Goal: Transaction & Acquisition: Book appointment/travel/reservation

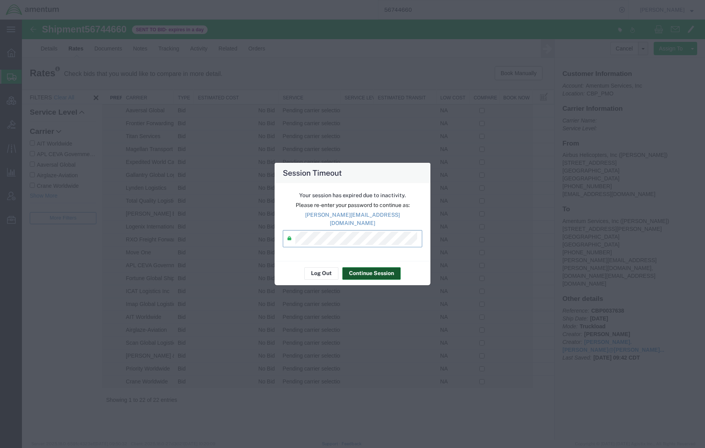
click at [366, 271] on button "Continue Session" at bounding box center [371, 273] width 58 height 13
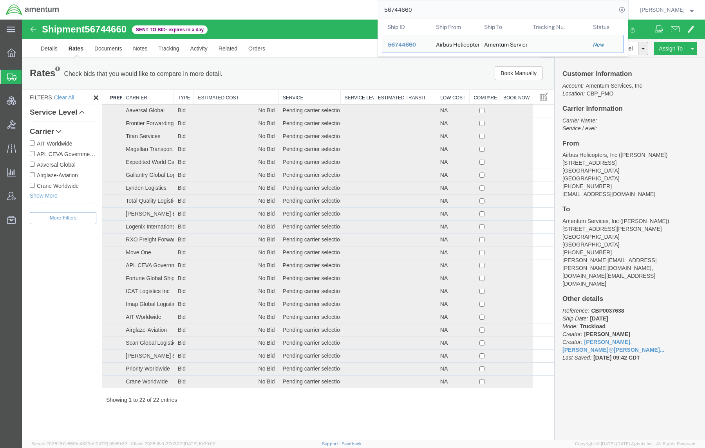
drag, startPoint x: 438, startPoint y: 13, endPoint x: 180, endPoint y: -7, distance: 258.4
click at [180, 0] on html "main_menu Created with Sketch. Collapse Menu Overview Shipments Shipment Manage…" at bounding box center [352, 224] width 705 height 448
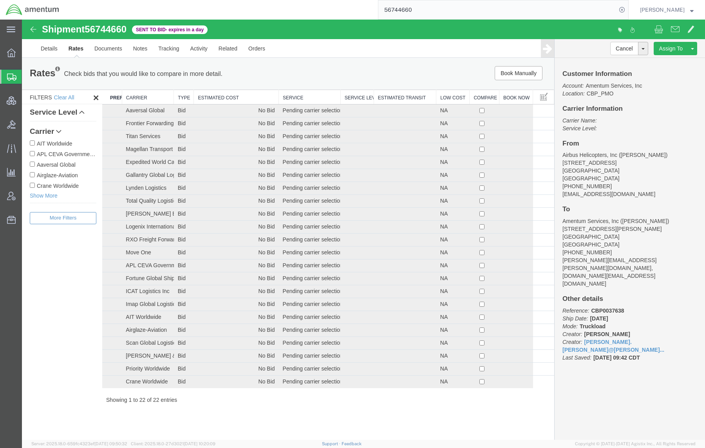
paste input "5738"
type input "56745738"
click at [619, 8] on icon at bounding box center [621, 9] width 11 height 11
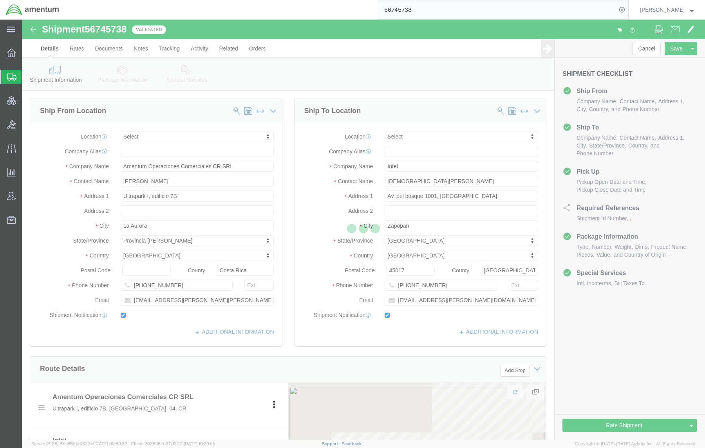
select select
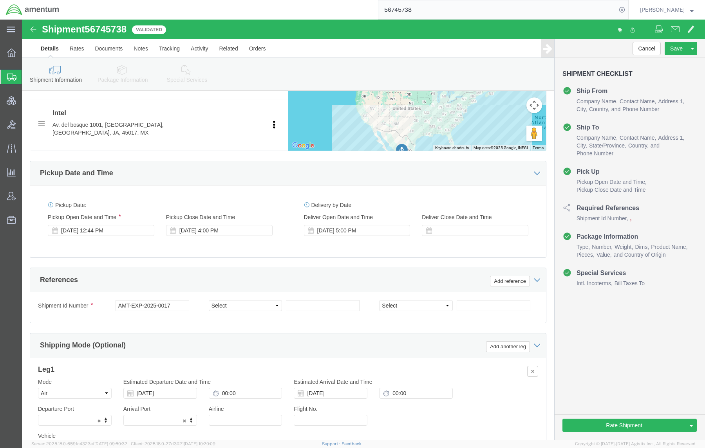
scroll to position [406, 0]
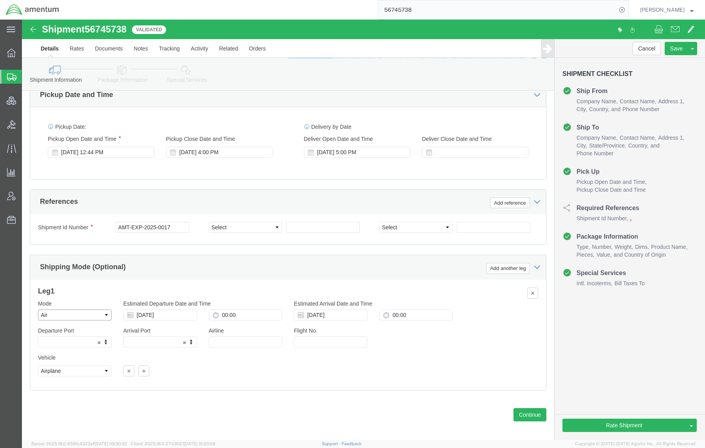
click select "Select Air Less than Truckload Multi-Leg Ocean Freight Rail Small Parcel Truckl…"
select select "SMAL"
click select "Select Air Less than Truckload Multi-Leg Ocean Freight Rail Small Parcel Truckl…"
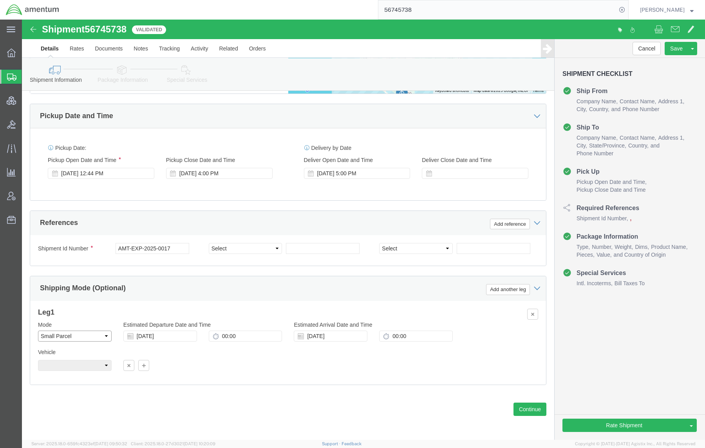
scroll to position [379, 0]
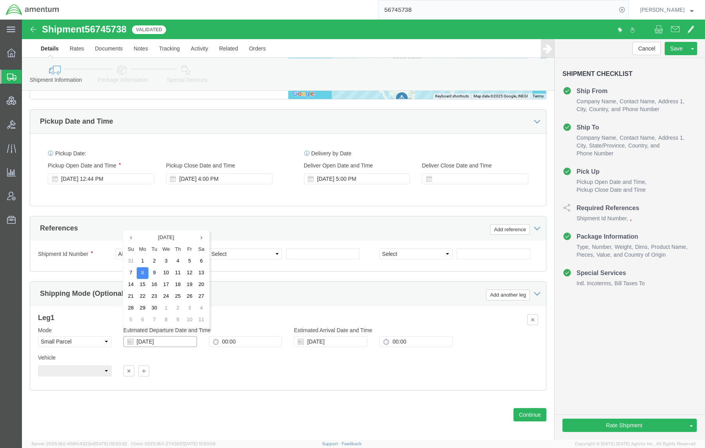
drag, startPoint x: 162, startPoint y: 319, endPoint x: 9, endPoint y: 294, distance: 154.6
click div "Leg 1 Mode Select Air Less than Truckload Multi-Leg Ocean Freight Rail Small Pa…"
type input "M"
click icon
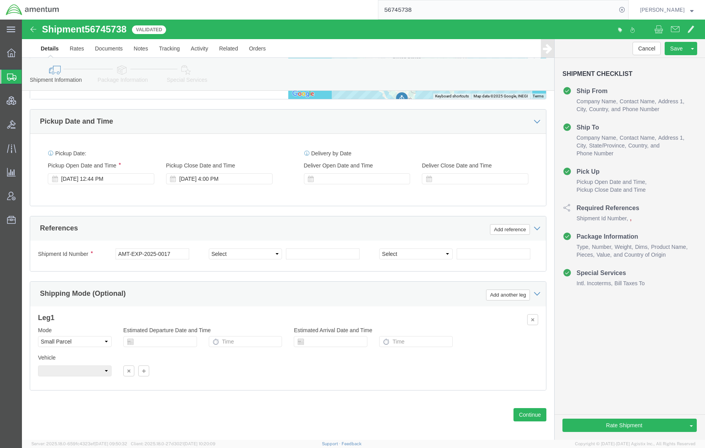
click link "Package Information"
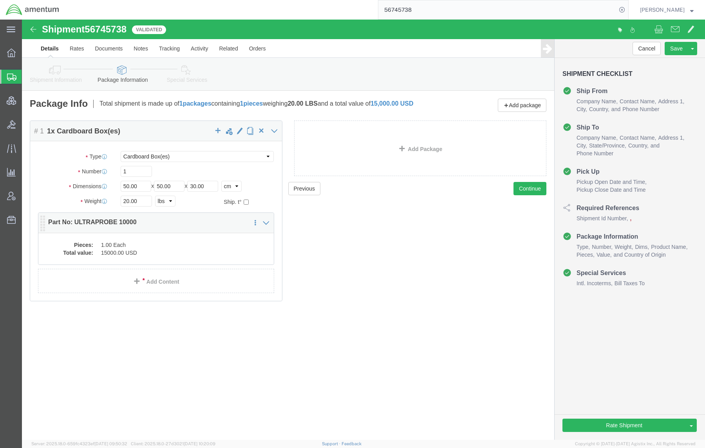
click dd "15000.00 USD"
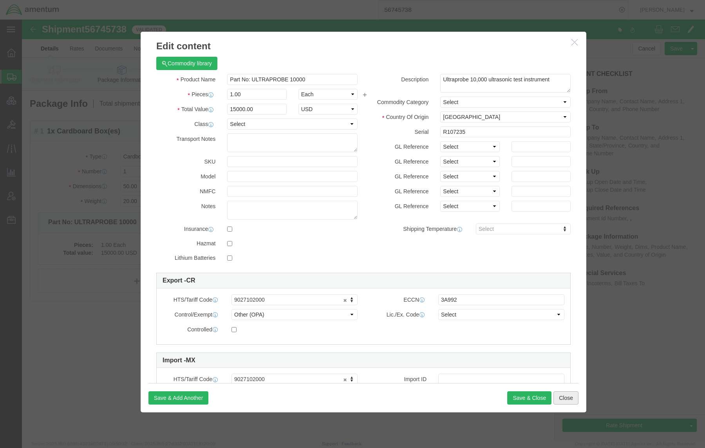
click button "Close"
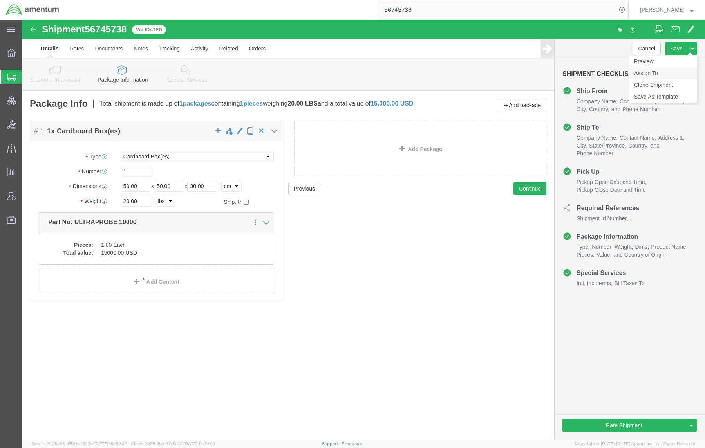
click link "Assign To"
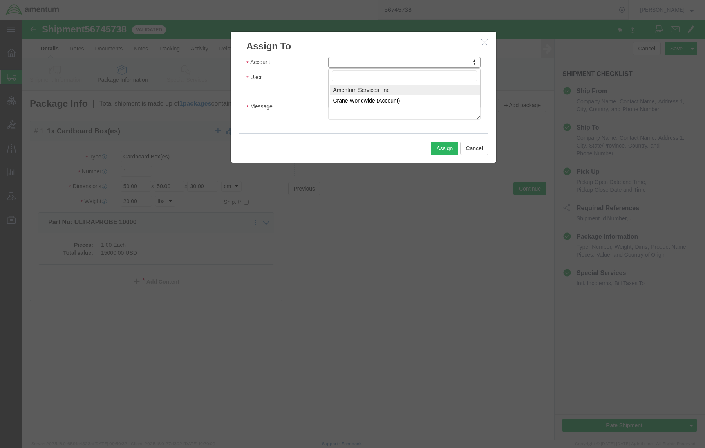
select select "101678"
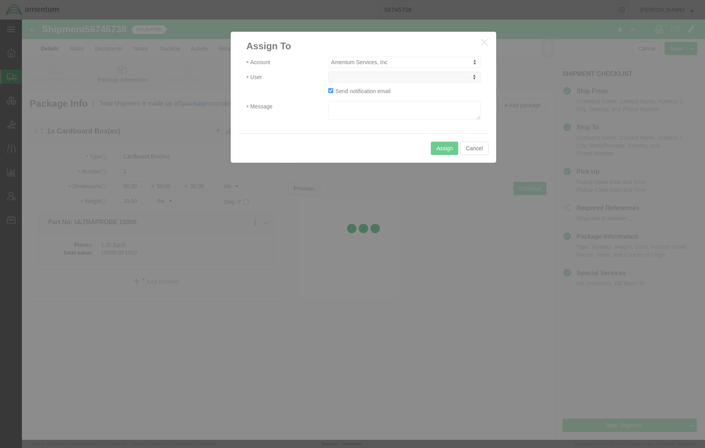
click at [368, 79] on div at bounding box center [363, 230] width 683 height 420
select select
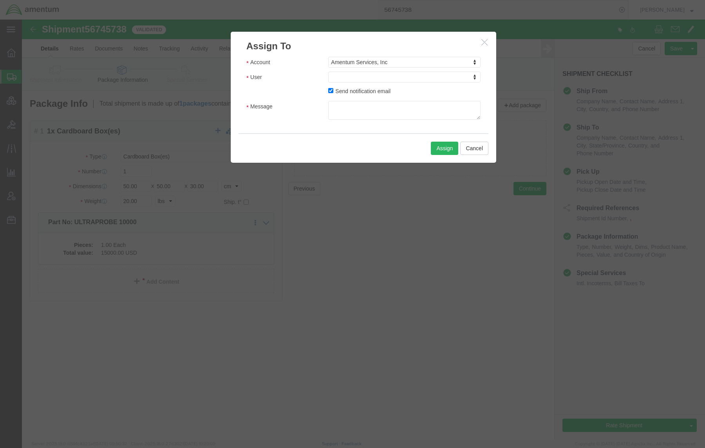
drag, startPoint x: 368, startPoint y: 79, endPoint x: 346, endPoint y: 59, distance: 29.4
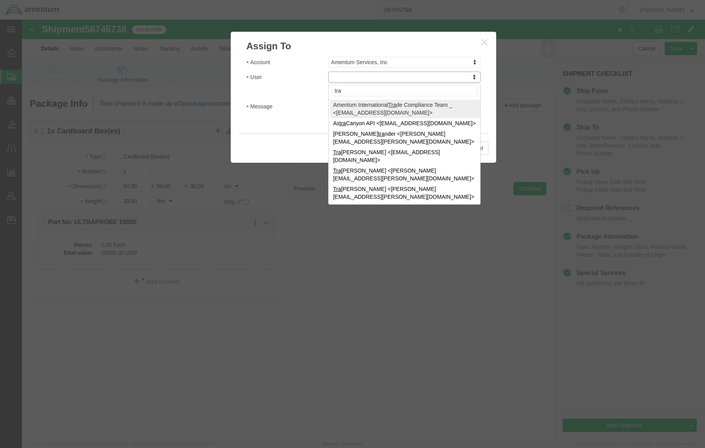
type input "tra"
select select "47300"
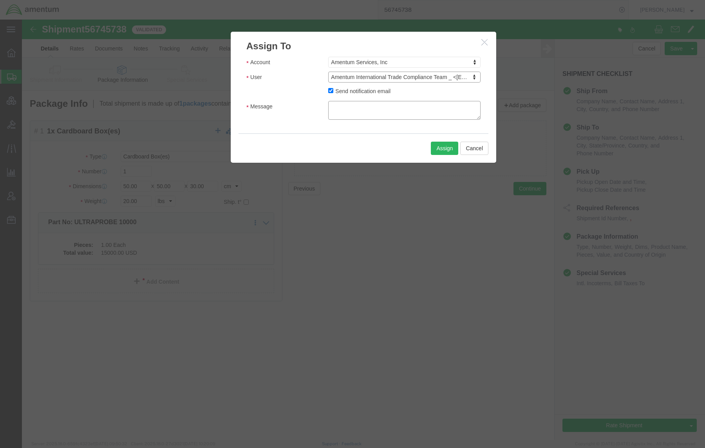
click textarea "Message"
type textarea "W"
click textarea "International Trade Compliance Team,"
drag, startPoint x: 392, startPoint y: 95, endPoint x: 193, endPoint y: 39, distance: 206.2
click div "Assign To Account Amentum Services, Inc Account Amentum Services, Inc Crane Wor…"
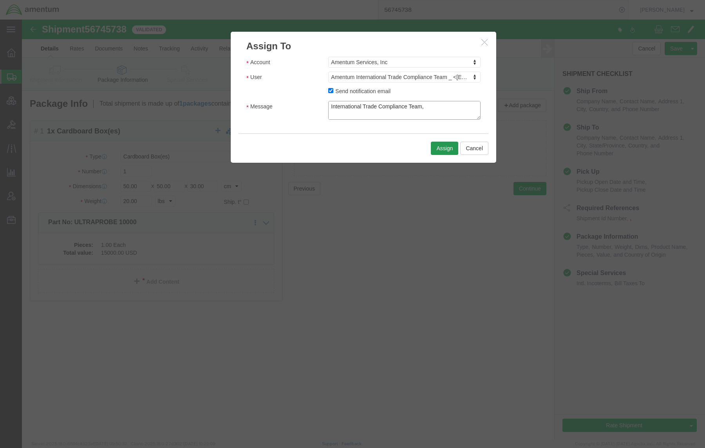
type textarea "International Trade Compliance Team, Would you please review this shipment to b…"
click button "Assign"
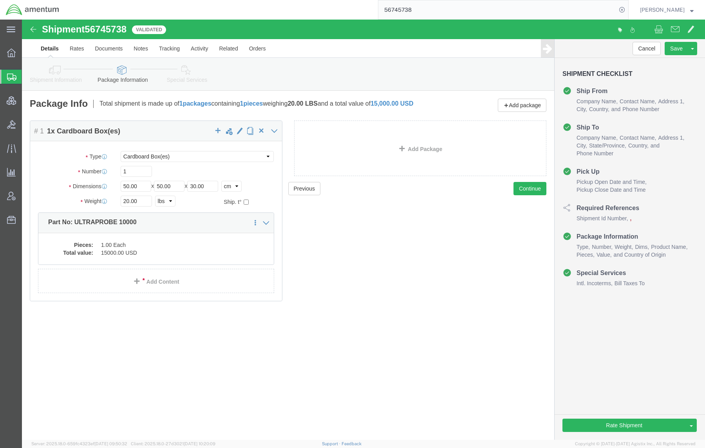
drag, startPoint x: 177, startPoint y: 50, endPoint x: 175, endPoint y: 53, distance: 4.2
click icon
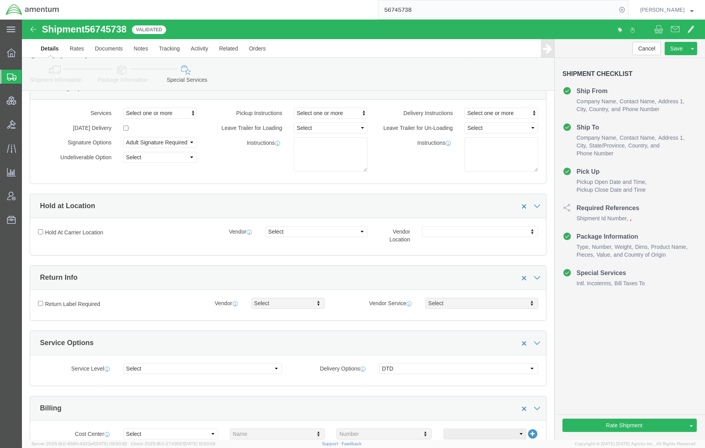
scroll to position [209, 0]
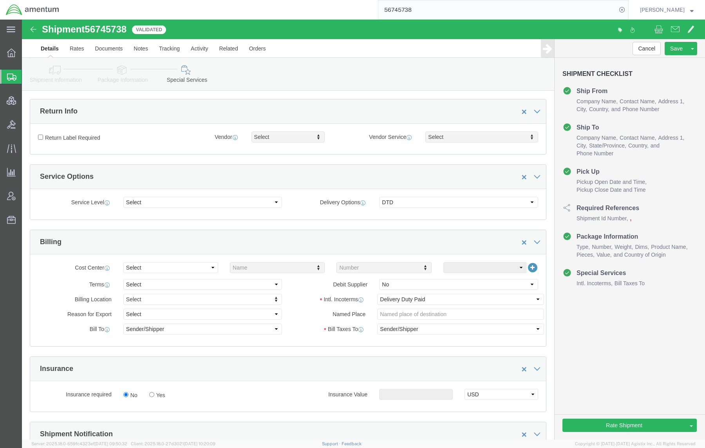
click at [28, 78] on span "Shipments" at bounding box center [25, 77] width 6 height 16
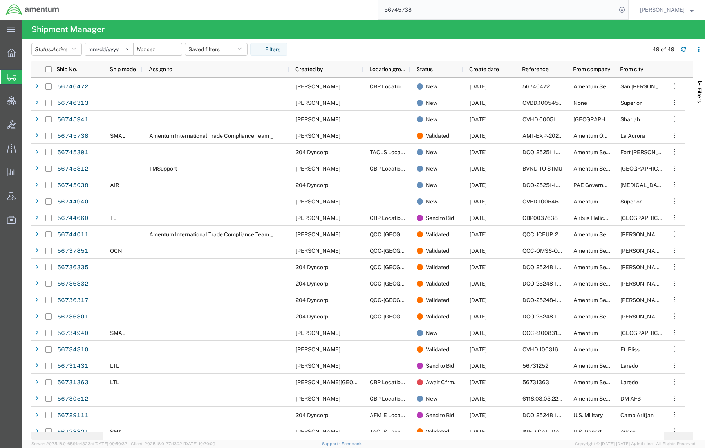
click at [471, 14] on input "56745738" at bounding box center [497, 9] width 238 height 19
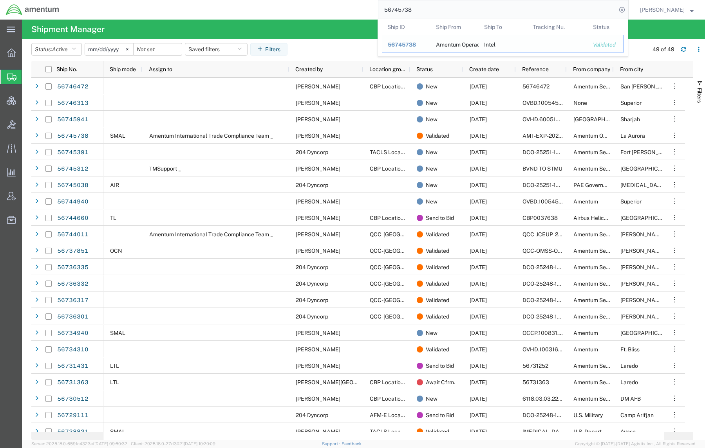
click at [409, 45] on span "56745738" at bounding box center [402, 44] width 28 height 6
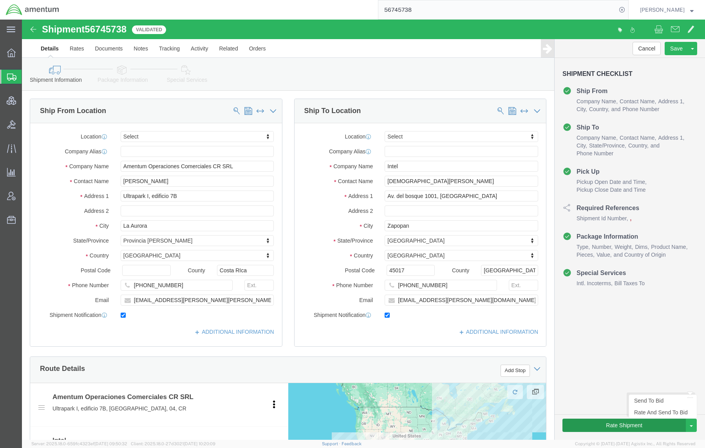
select select
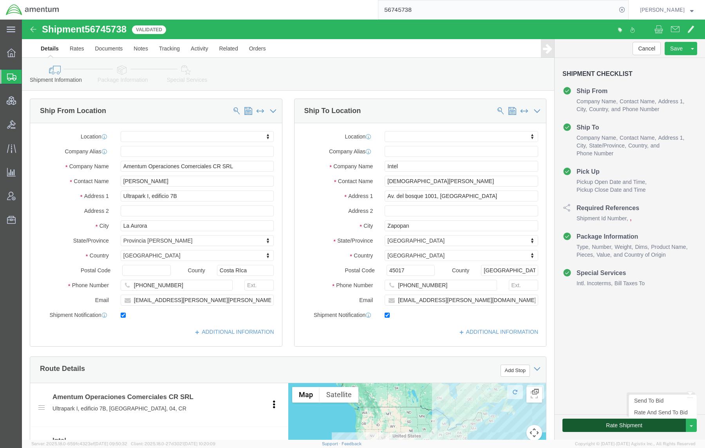
click button "Rate Shipment"
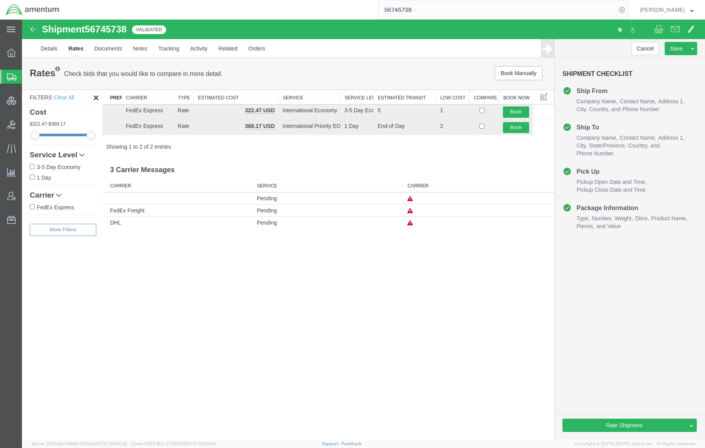
click at [410, 223] on icon at bounding box center [409, 222] width 5 height 5
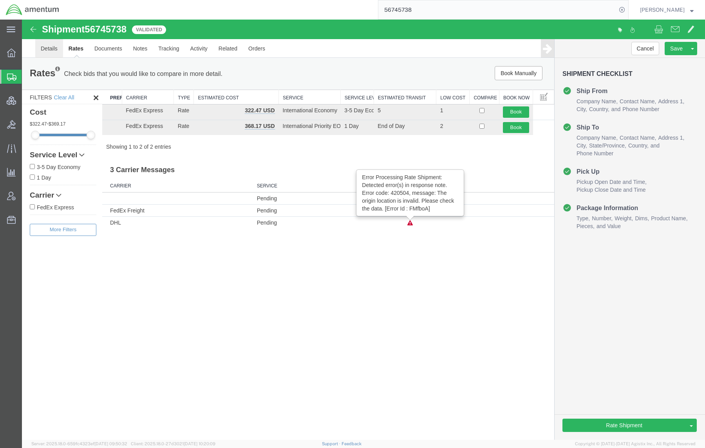
click at [49, 51] on link "Details" at bounding box center [49, 48] width 28 height 19
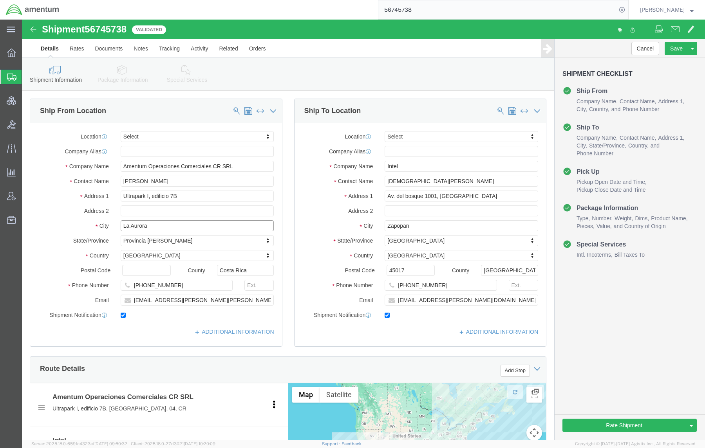
drag, startPoint x: 144, startPoint y: 209, endPoint x: 14, endPoint y: 204, distance: 130.1
click div "City [GEOGRAPHIC_DATA]"
drag, startPoint x: 419, startPoint y: 210, endPoint x: 244, endPoint y: 191, distance: 175.6
click div "Ship From Location Location Select Select My Profile Location [PHONE_NUMBER] [P…"
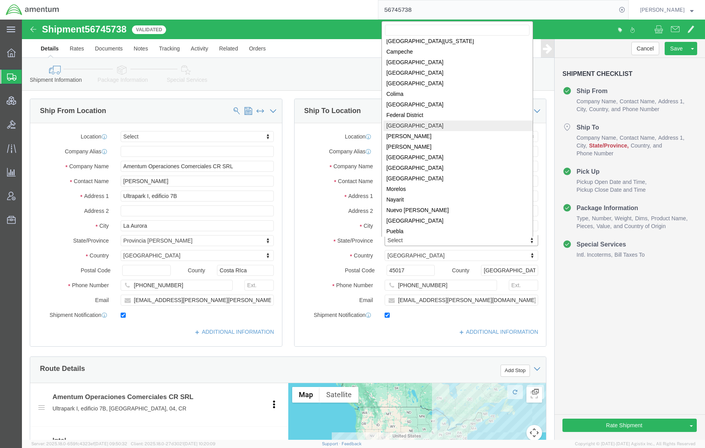
scroll to position [70, 0]
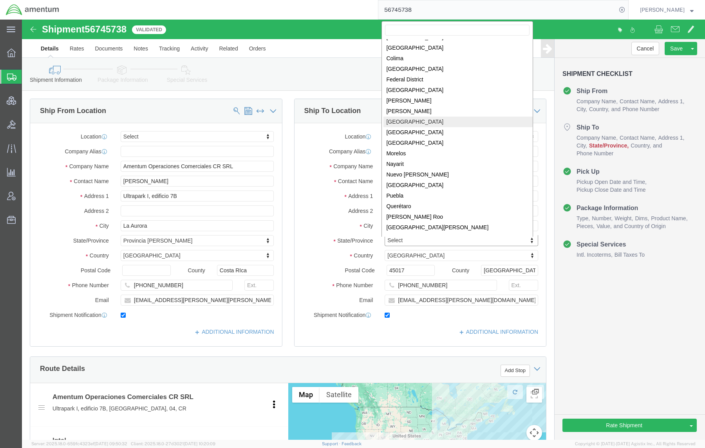
select select "[PERSON_NAME]"
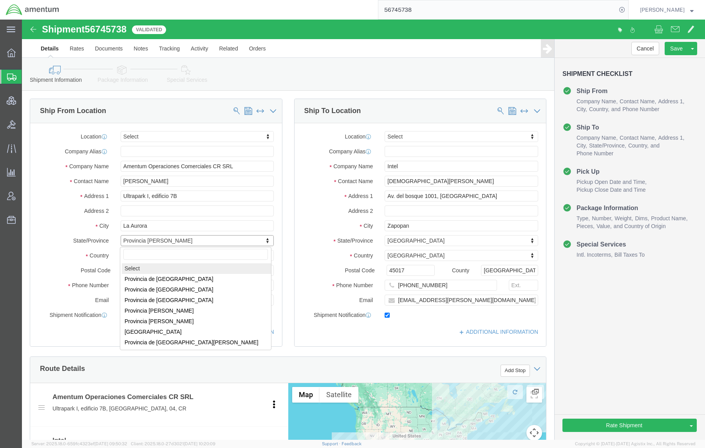
select select
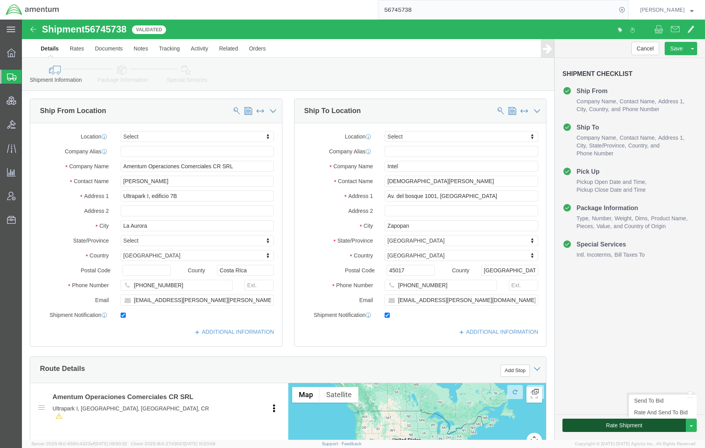
click button "Rate Shipment"
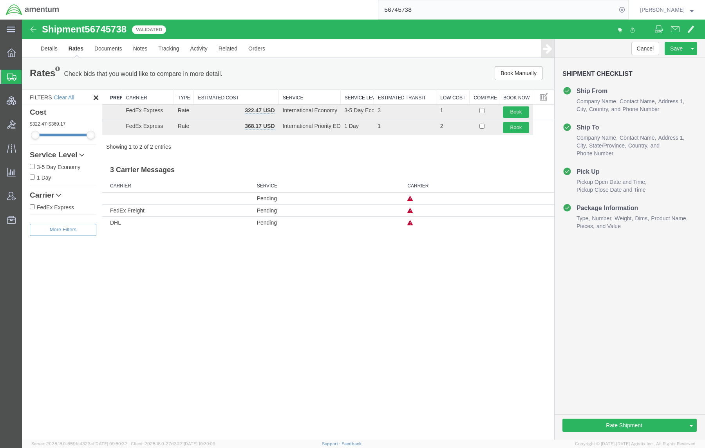
click at [32, 30] on img at bounding box center [33, 29] width 9 height 9
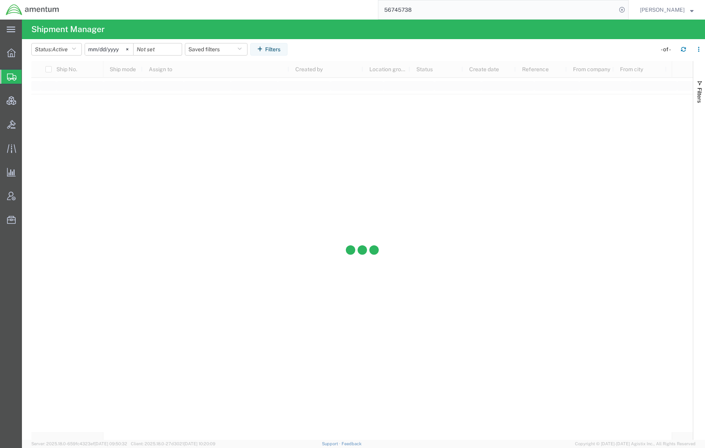
click at [424, 9] on input "56745738" at bounding box center [497, 9] width 238 height 19
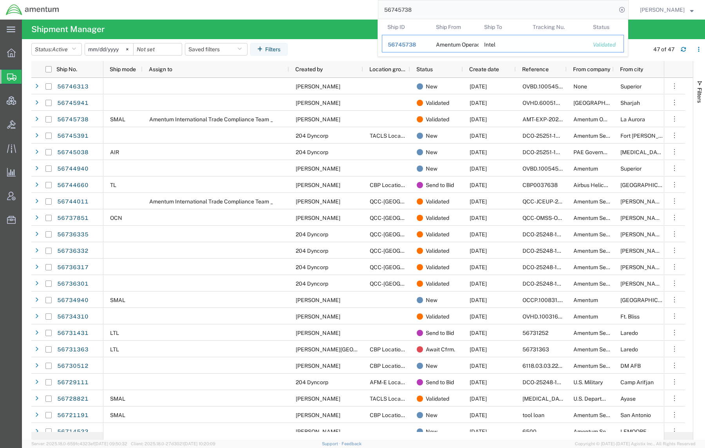
click at [406, 44] on span "56745738" at bounding box center [402, 44] width 28 height 6
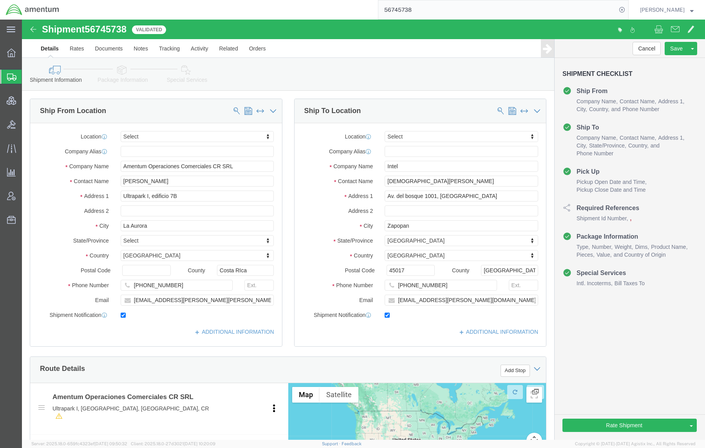
select select
drag, startPoint x: 404, startPoint y: 209, endPoint x: 297, endPoint y: 189, distance: 108.3
click div "Location My Profile Location [PHONE_NUMBER] [PHONE_NUMBER] [PHONE_NUMBER] [PHON…"
paste input "APOPAN"
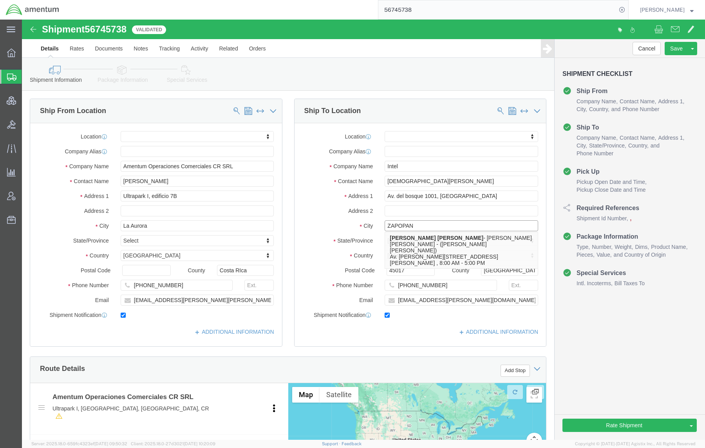
type input "ZAPOPAN"
click div "Cancel Save Preview Assign To Clone Shipment Save As Template Approve DPL Shipm…"
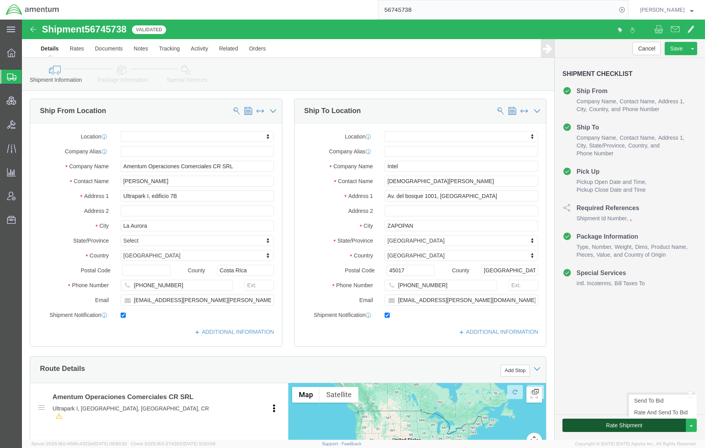
click button "Rate Shipment"
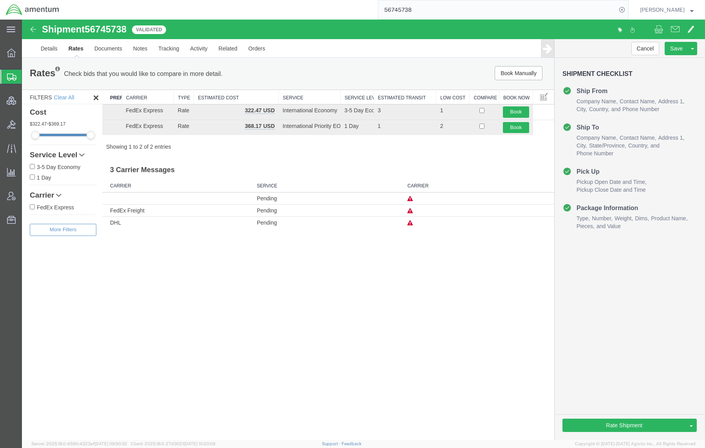
click at [409, 225] on icon at bounding box center [409, 222] width 5 height 5
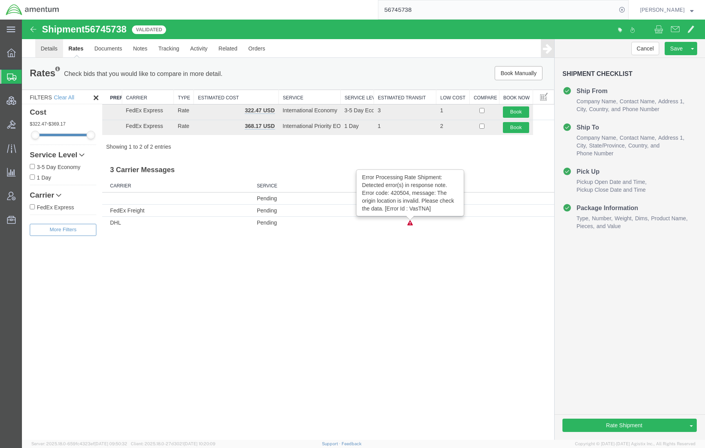
click at [40, 45] on link "Details" at bounding box center [49, 48] width 28 height 19
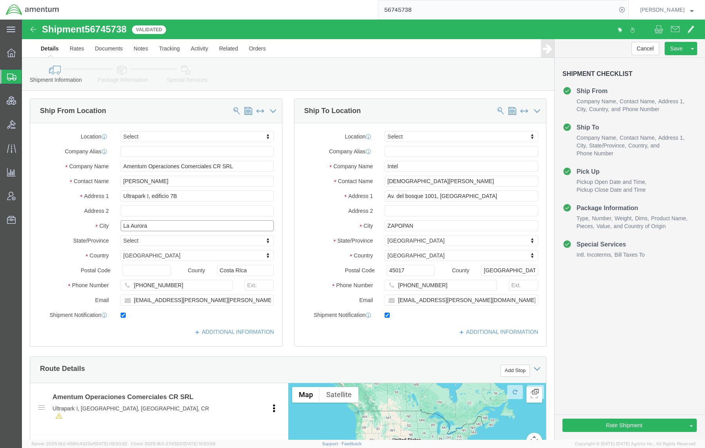
drag, startPoint x: 154, startPoint y: 207, endPoint x: -57, endPoint y: 177, distance: 213.5
click html "Shipment 56745738 2 of 2 Validated Details Rates Documents Notes Tracking Activ…"
drag, startPoint x: 184, startPoint y: 179, endPoint x: 52, endPoint y: 178, distance: 131.9
click div "Address 1 Ultrapark I, edificio 7B"
click input "La Aurora"
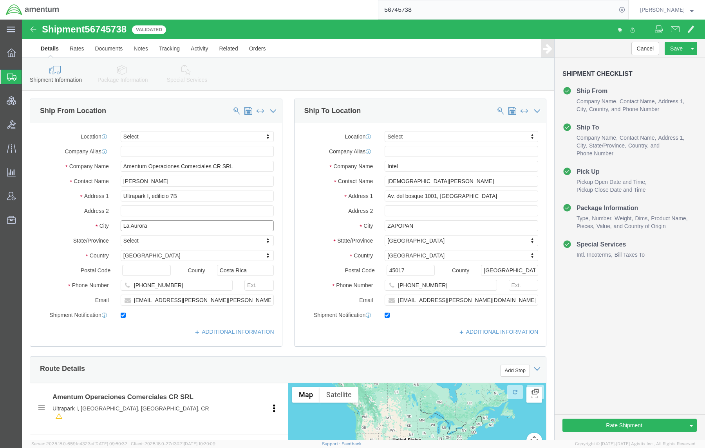
paste input "[PERSON_NAME]"
drag, startPoint x: 124, startPoint y: 209, endPoint x: 21, endPoint y: 207, distance: 103.0
click div "City La AuroraHeredia"
type input "[PERSON_NAME]"
click input "text"
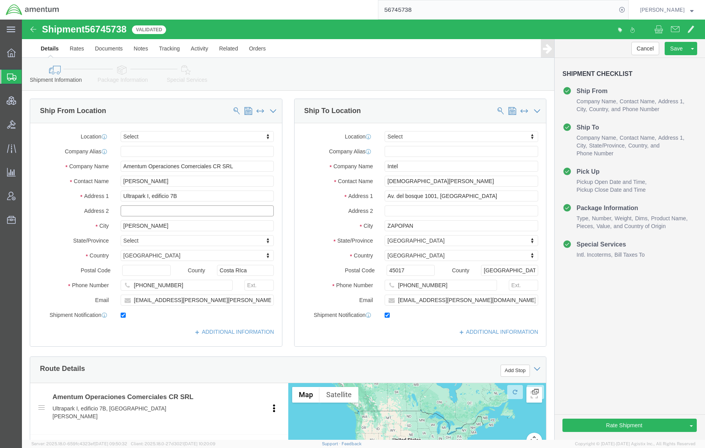
paste input "La Aurora"
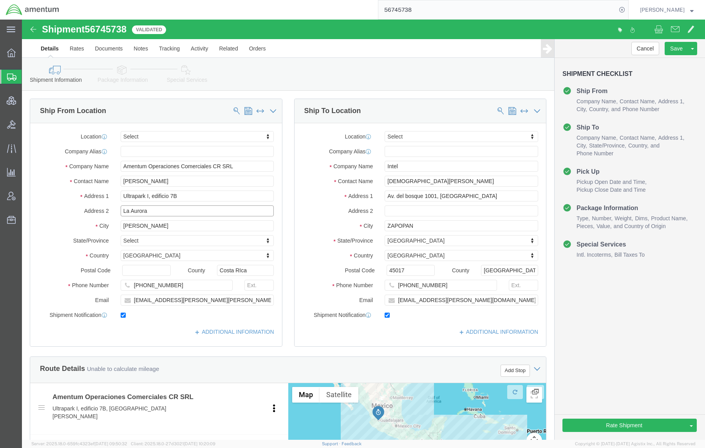
type input "La Aurora"
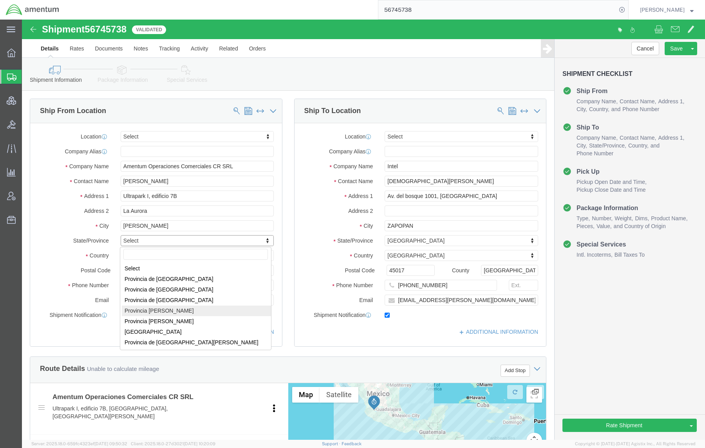
select select "04"
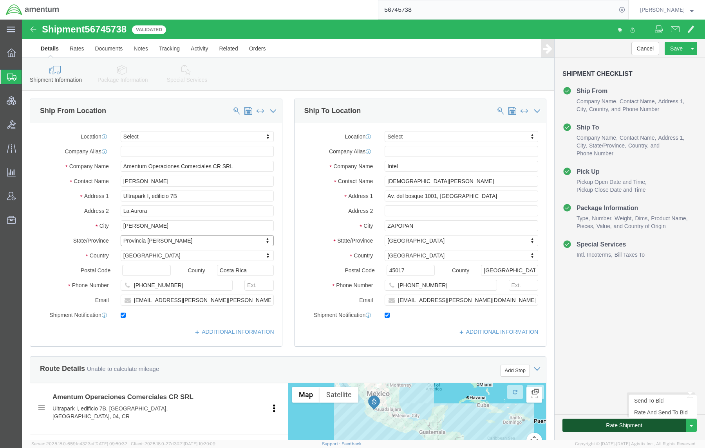
click button "Rate Shipment"
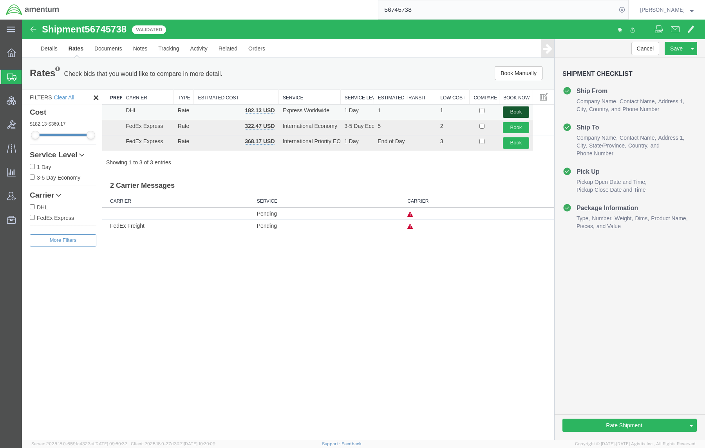
click at [517, 114] on button "Book" at bounding box center [516, 111] width 26 height 11
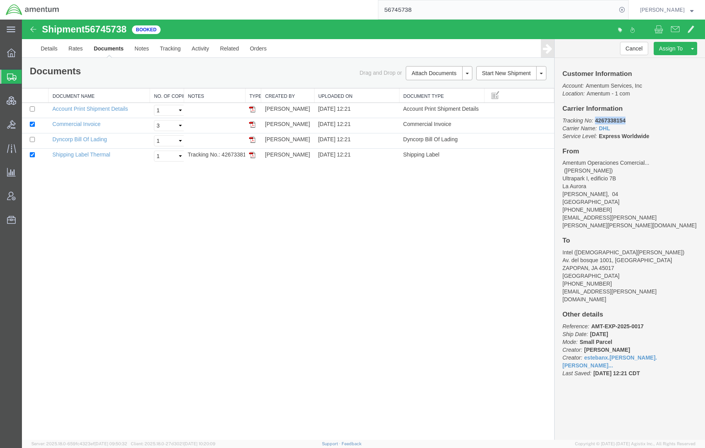
drag, startPoint x: 629, startPoint y: 123, endPoint x: 594, endPoint y: 124, distance: 35.2
click at [594, 124] on p "Tracking No: 4267338154 Carrier Name: DHL DHL Service Level: Express Worldwide" at bounding box center [629, 128] width 135 height 23
copy b "4267338154"
click at [445, 85] on link "Print Documents" at bounding box center [438, 87] width 68 height 12
drag, startPoint x: 653, startPoint y: 195, endPoint x: 629, endPoint y: 190, distance: 24.0
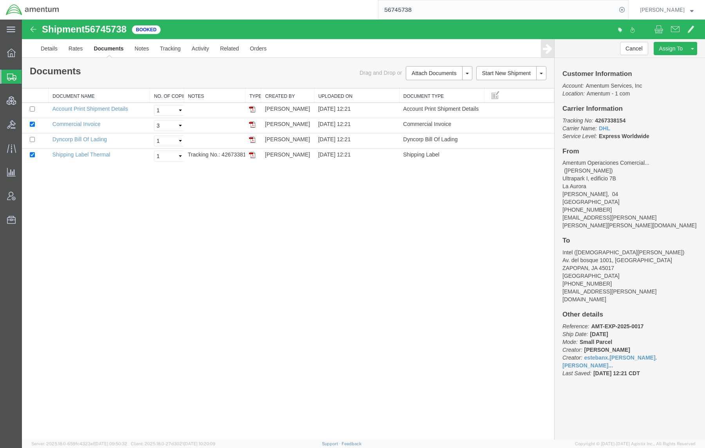
click at [653, 195] on address "Amentum Operaciones Comercial... ([PERSON_NAME]) Ultrapark I, [GEOGRAPHIC_DATA]…" at bounding box center [629, 194] width 135 height 70
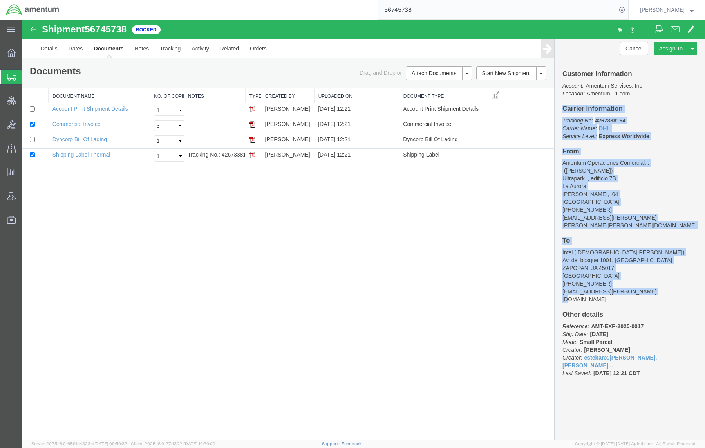
drag, startPoint x: 561, startPoint y: 108, endPoint x: 664, endPoint y: 282, distance: 201.5
click at [664, 282] on div "Customer Information Account: Amentum Services, Inc Location: Amentum - 1 com C…" at bounding box center [629, 227] width 150 height 339
copy div "Carrier Information Tracking No: 4267338154 Carrier Name: DHL DHL Service Level…"
click at [44, 49] on link "Details" at bounding box center [49, 48] width 28 height 19
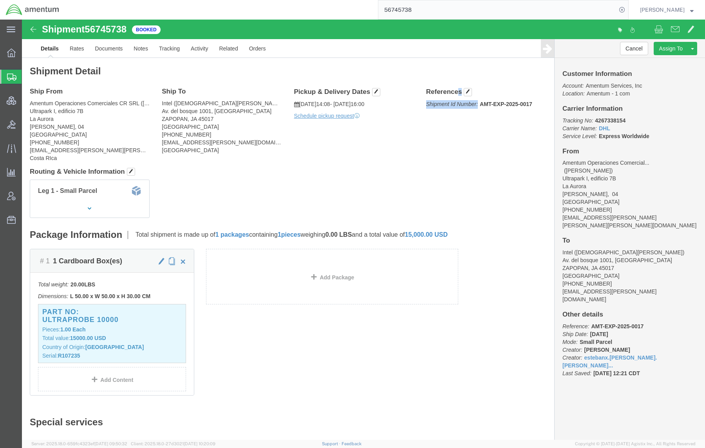
drag, startPoint x: 398, startPoint y: 73, endPoint x: 507, endPoint y: 94, distance: 111.2
click div "Ship From Amentum Operaciones Comerciales CR SRL ([PERSON_NAME]) Ultrapark I, e…"
copy div "References Shipment Id Number:"
drag, startPoint x: 30, startPoint y: 130, endPoint x: 21, endPoint y: 149, distance: 21.4
click html "Shipment 56745738 4 of 4 Booked Details Rates Documents Notes Tracking Activity…"
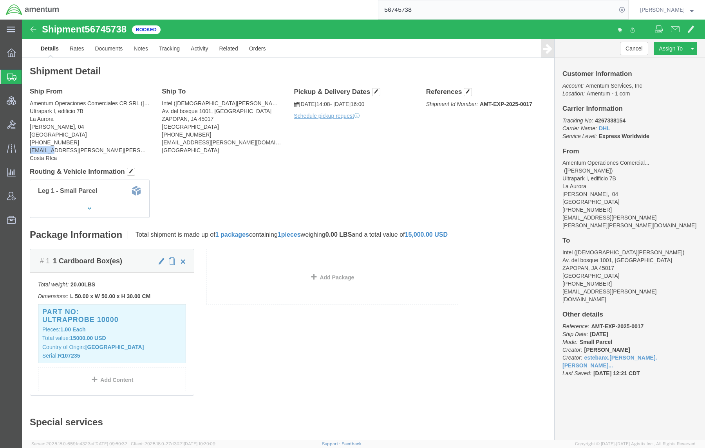
copy address "estebanx"
click span "button"
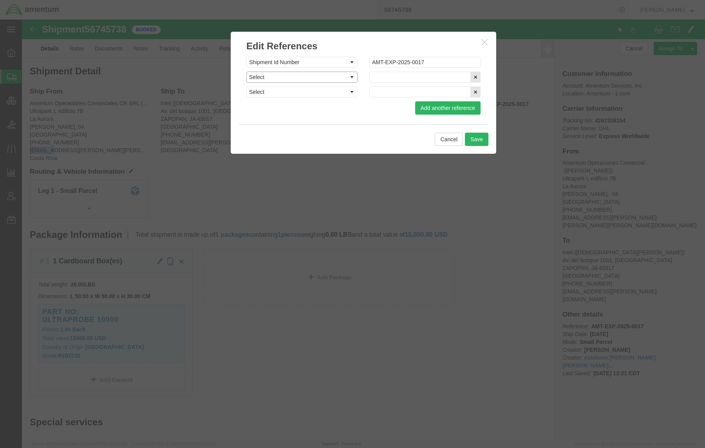
click select "Select Account Type Activity ID Airline Appointment Number ASN Batch Request # …"
select select "PROJNUM"
click select "Select Account Type Activity ID Airline Appointment Number ASN Batch Request # …"
paste input "4730.GGMZPN.BF.0000.SMAC.2306X"
type input "4730.GGMZPN.BF.0000.SMAC.2306X"
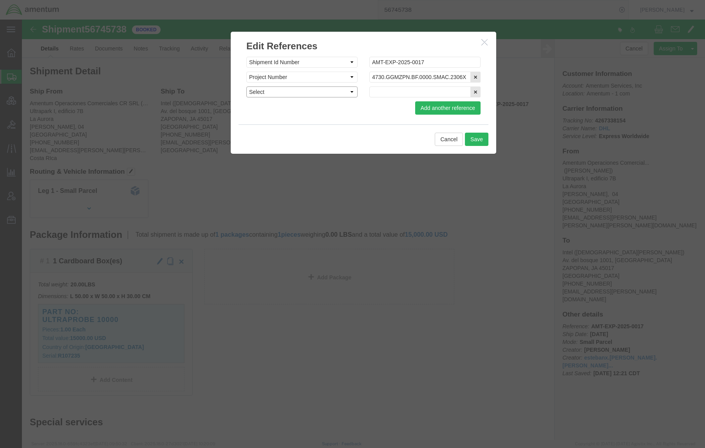
click select "Select Account Type Activity ID Airline Appointment Number ASN Batch Request # …"
select select "DEPT"
click select "Select Account Type Activity ID Airline Appointment Number ASN Batch Request # …"
click input "text"
type input "Intel"
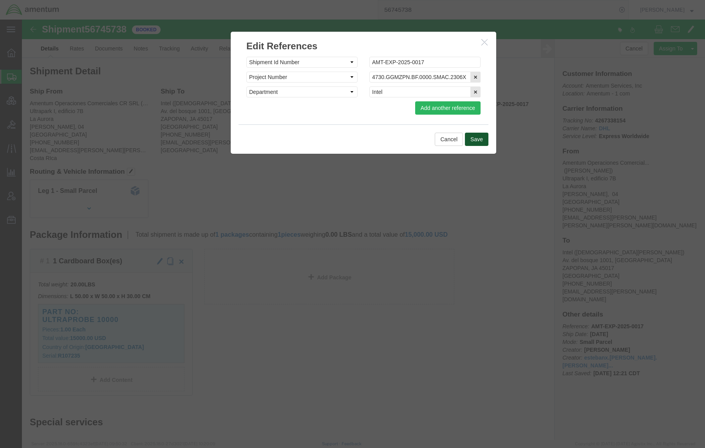
click button "Save"
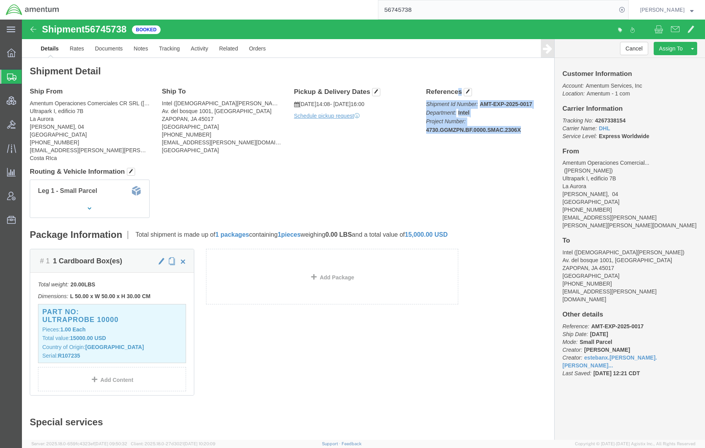
drag, startPoint x: 399, startPoint y: 73, endPoint x: 499, endPoint y: 124, distance: 111.7
click div "Ship From Amentum Operaciones Comerciales CR SRL ([PERSON_NAME]) Ultrapark I, e…"
copy div "References Shipment Id Number: AMT-EXP-2025-0017 Department: Intel Project Numb…"
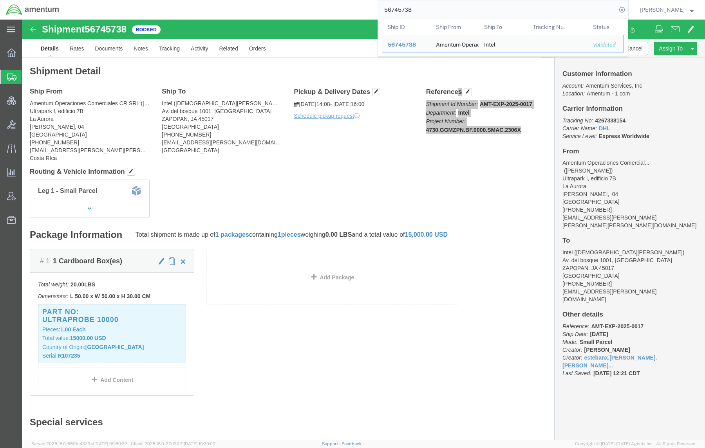
drag, startPoint x: 434, startPoint y: 13, endPoint x: 276, endPoint y: 5, distance: 159.1
click at [276, 5] on div "56745738 Ship ID Ship From Ship To Tracking Nu. Status Ship ID 56745738 Ship Fr…" at bounding box center [346, 10] width 563 height 20
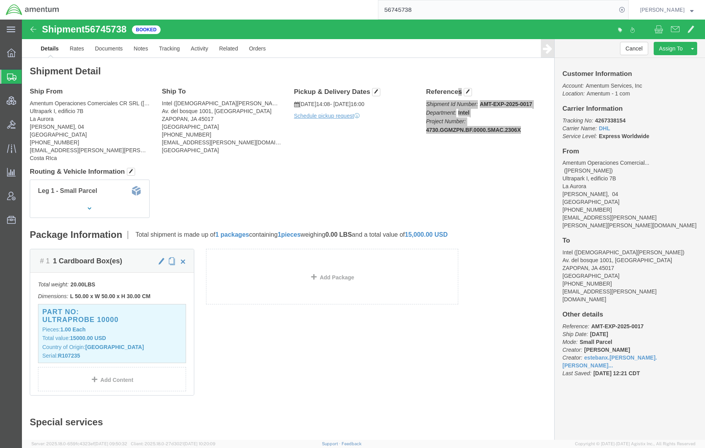
paste input "[URL][DOMAIN_NAME]"
drag, startPoint x: 554, startPoint y: 8, endPoint x: -193, endPoint y: -41, distance: 749.2
click at [0, 0] on html "main_menu Created with Sketch. Collapse Menu Overview Shipments Shipment Manage…" at bounding box center [352, 224] width 705 height 448
click at [467, 9] on input "5182254195~FDFR" at bounding box center [497, 9] width 238 height 19
type input "5182254195"
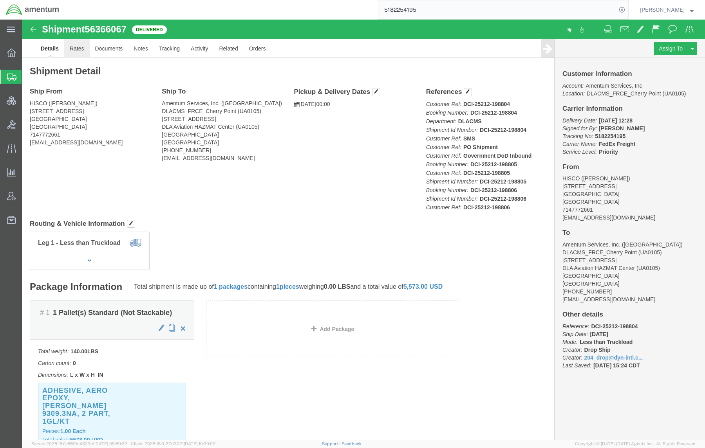
click link "Rates"
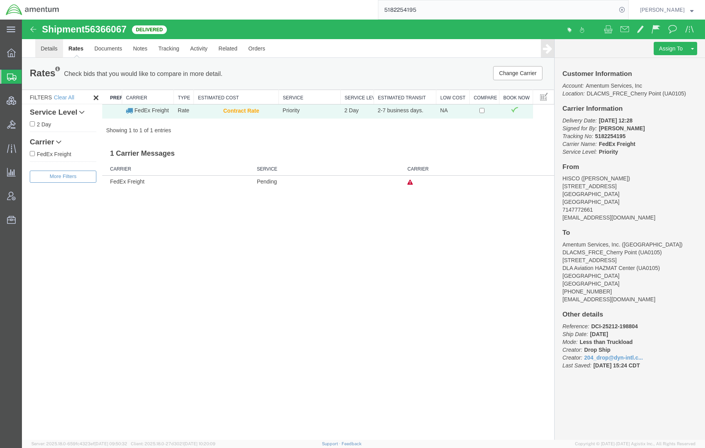
click at [52, 54] on link "Details" at bounding box center [49, 48] width 28 height 19
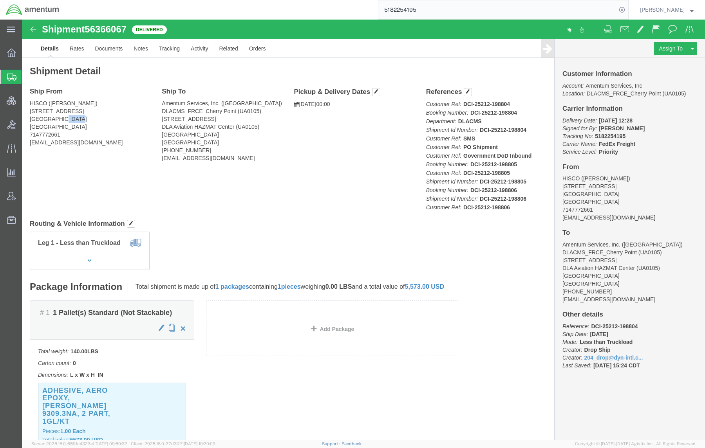
drag, startPoint x: 52, startPoint y: 98, endPoint x: 38, endPoint y: 97, distance: 13.4
click address "HISCO ([PERSON_NAME]) [STREET_ADDRESS] 7147772661 [EMAIL_ADDRESS][DOMAIN_NAME]"
copy address "92878"
drag, startPoint x: 200, startPoint y: 115, endPoint x: 181, endPoint y: 115, distance: 18.8
click address "Amentum Services, Inc. (Bee Castle) DLACMS_FRCE_Cherry Point (UA0105) [GEOGRAPH…"
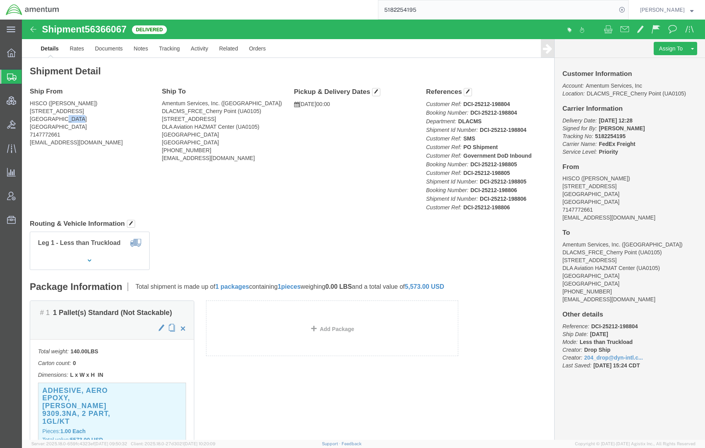
copy address "28533"
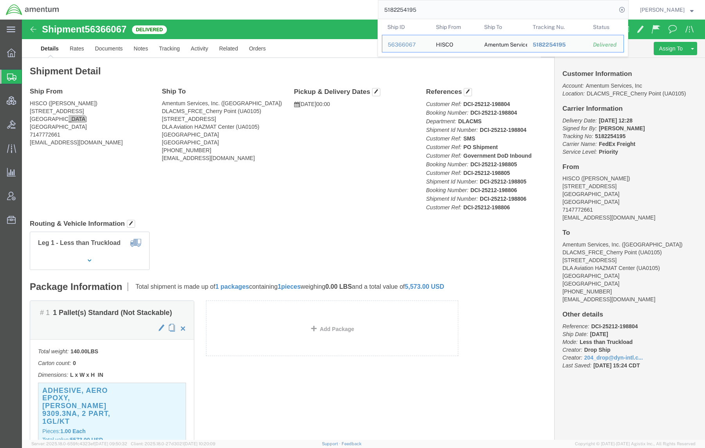
drag, startPoint x: 415, startPoint y: 13, endPoint x: 328, endPoint y: 4, distance: 87.8
click at [328, 4] on div "5182254195 Ship ID Ship From Ship To Tracking Nu. Status Ship ID 56366067 Ship …" at bounding box center [346, 10] width 563 height 20
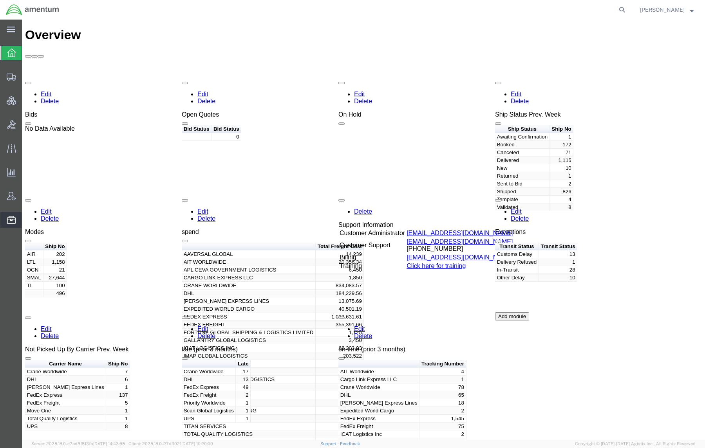
click at [27, 220] on span "Resources" at bounding box center [24, 220] width 5 height 16
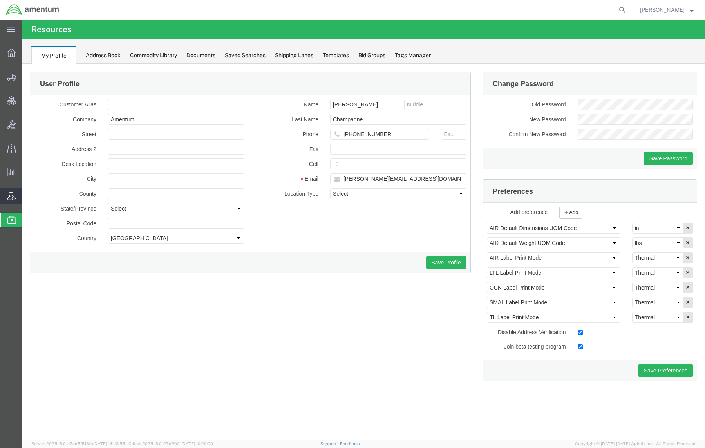
click at [27, 195] on span "Account Admin" at bounding box center [24, 196] width 5 height 16
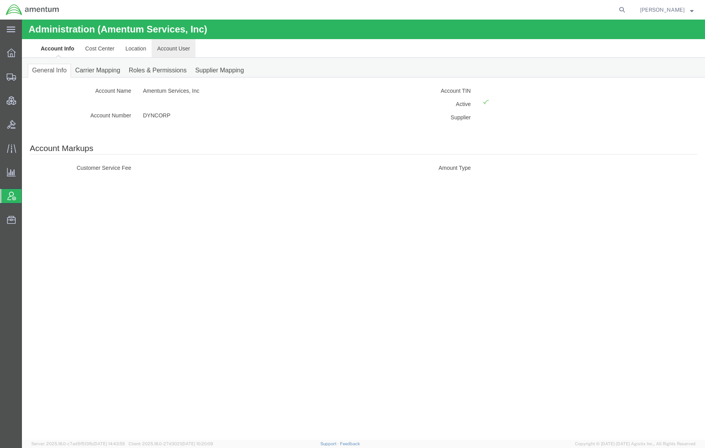
click at [173, 49] on link "Account User" at bounding box center [173, 48] width 44 height 19
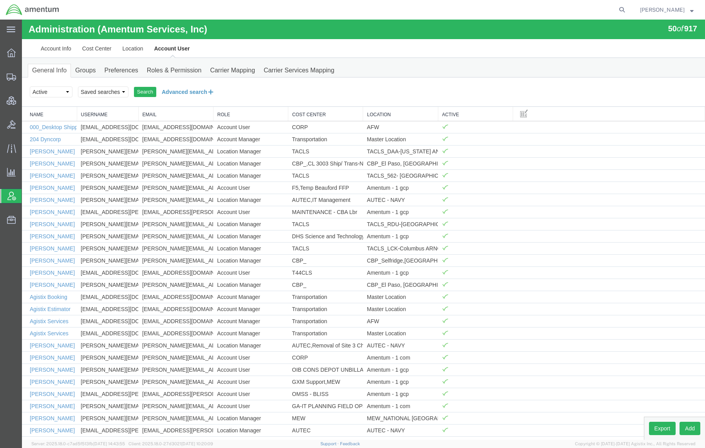
click at [193, 92] on button "Advanced search" at bounding box center [188, 91] width 64 height 13
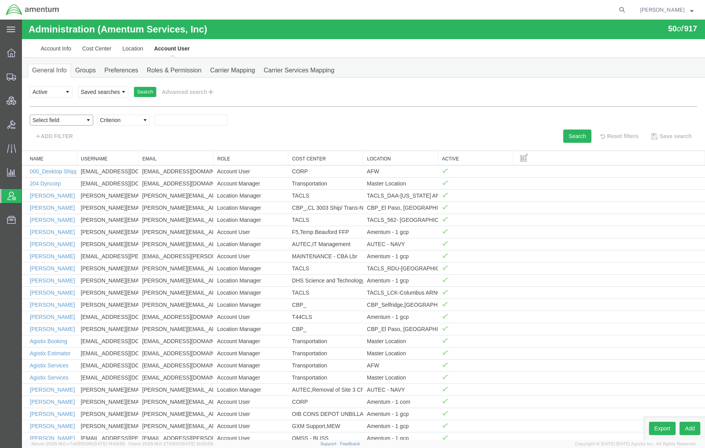
click at [62, 119] on select "Select field Cost Center Email Location Name Role Username" at bounding box center [61, 120] width 63 height 11
select select "email"
click at [30, 115] on select "Select field Cost Center Email Location Name Role Username" at bounding box center [61, 120] width 63 height 11
click at [115, 124] on select "Criterion contains does not contain is is blank is not blank starts with" at bounding box center [123, 120] width 53 height 11
select select "contains"
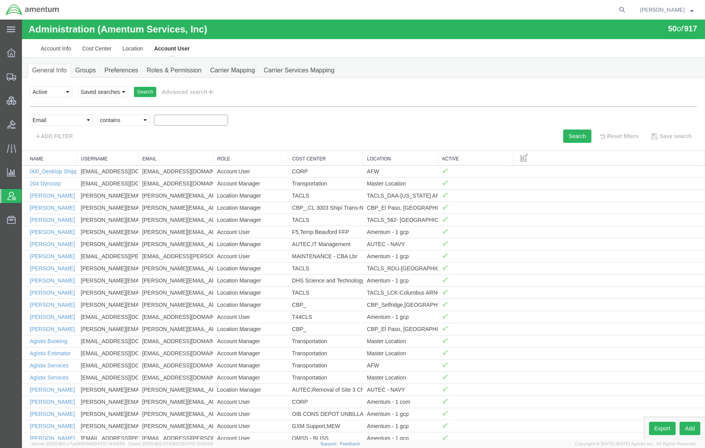
click at [97, 115] on select "Criterion contains does not contain is is blank is not blank starts with" at bounding box center [123, 120] width 53 height 11
paste input "estebanx"
type input "estebanx"
click at [563, 136] on button "Search" at bounding box center [577, 136] width 28 height 13
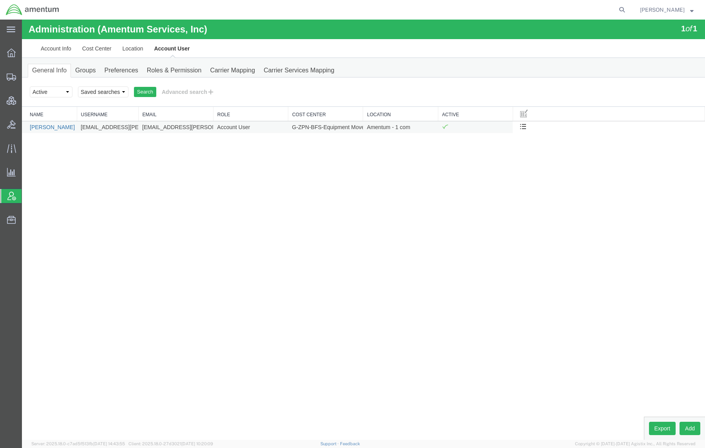
click at [61, 126] on link "[PERSON_NAME]" at bounding box center [52, 127] width 45 height 6
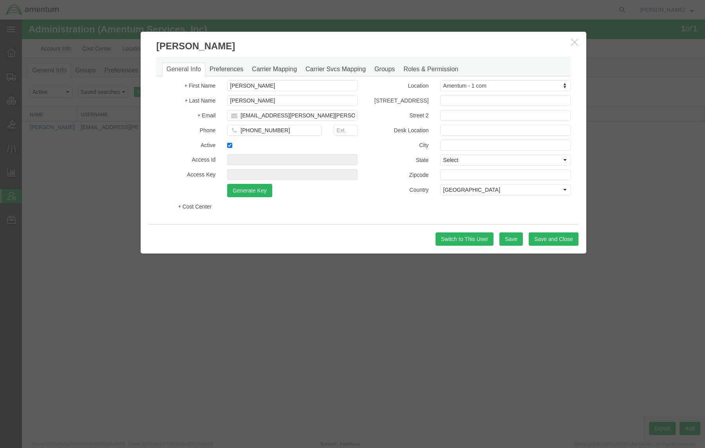
select select "COSTCENTER"
select select "DEPARTMENT"
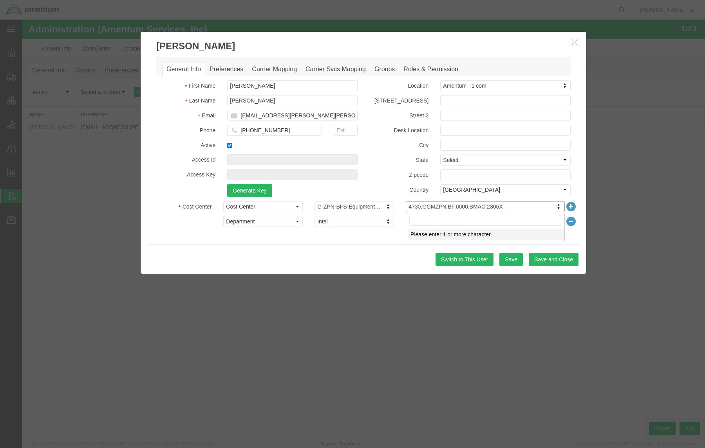
drag, startPoint x: 516, startPoint y: 209, endPoint x: 474, endPoint y: 213, distance: 41.7
click at [578, 47] on button "button" at bounding box center [575, 43] width 10 height 10
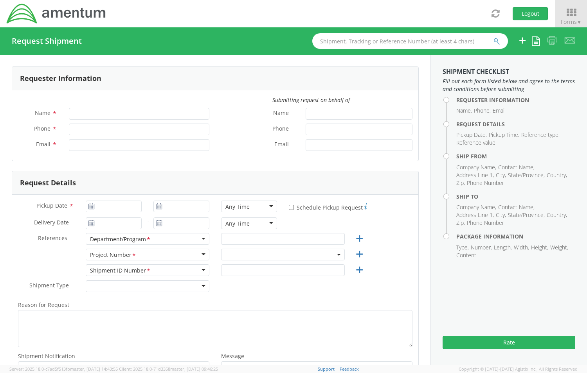
type input "[PERSON_NAME]"
type input "+1-817-224-7489"
type input "[PERSON_NAME][EMAIL_ADDRESS][DOMAIN_NAME]"
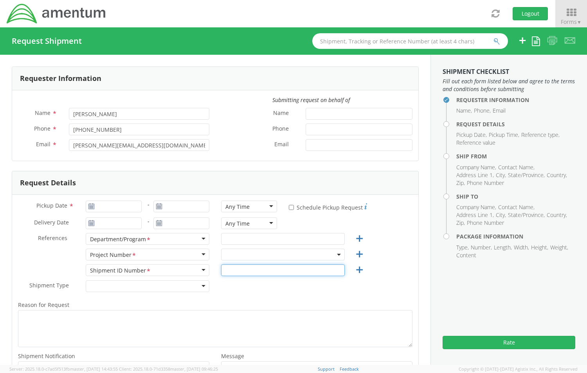
click at [277, 269] on input "text" at bounding box center [283, 271] width 124 height 12
paste input "4730.GGMZPN.BF.0000.SMAC.2306X"
type input "4730.GGMZPN.BF.0000.SMAC.2306X"
drag, startPoint x: 319, startPoint y: 270, endPoint x: -87, endPoint y: 186, distance: 415.3
click at [0, 186] on html "annexa Batch Shipping Guide Created with Sketch. calendar Created with Sketch." at bounding box center [293, 186] width 587 height 373
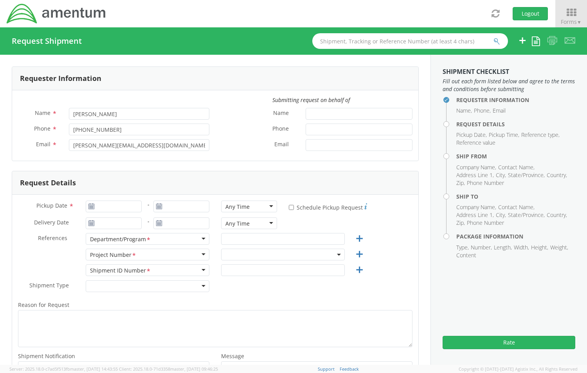
click at [251, 258] on span at bounding box center [283, 255] width 124 height 12
click at [246, 270] on input "search" at bounding box center [281, 268] width 117 height 12
paste input "4730.GGMZPN.BF.0000.SMAC.2306X"
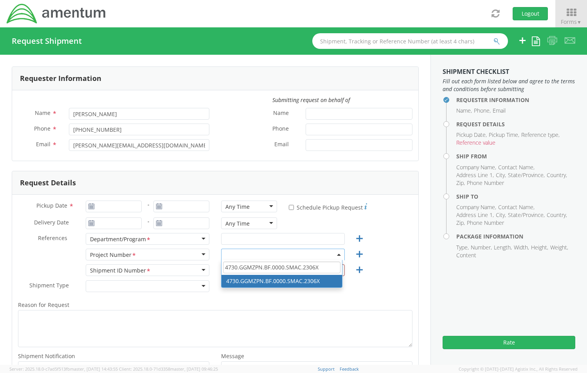
type input "4730.GGMZPN.BF.0000.SMAC.2306X"
select select "4730.GGMZPN.BF.0000.SMAC.2306X"
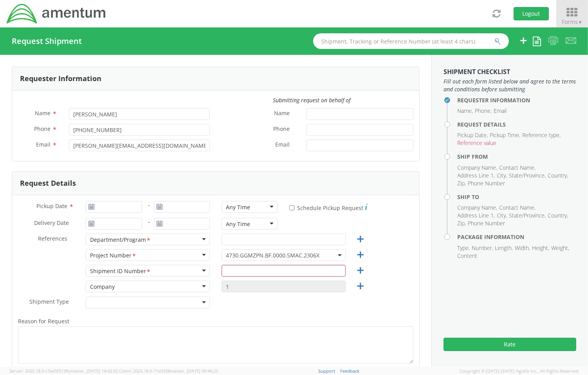
click at [567, 19] on span "Forms ▼" at bounding box center [572, 21] width 21 height 7
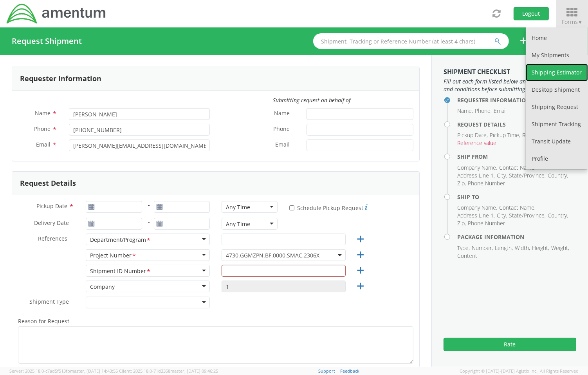
click at [578, 76] on link "Shipping Estimator" at bounding box center [557, 72] width 62 height 17
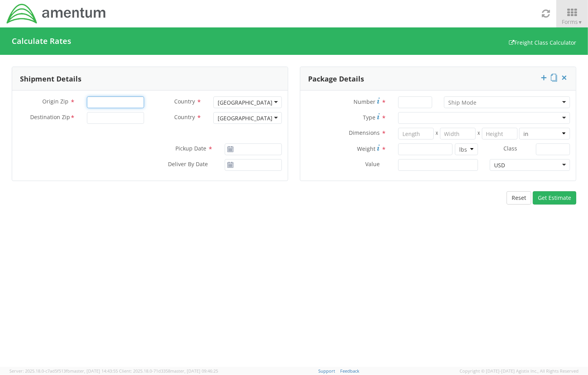
click at [110, 104] on input "Origin Zip *" at bounding box center [115, 102] width 57 height 12
click at [110, 101] on input "Origin Zip *" at bounding box center [115, 102] width 57 height 12
paste input "92878"
type input "92878"
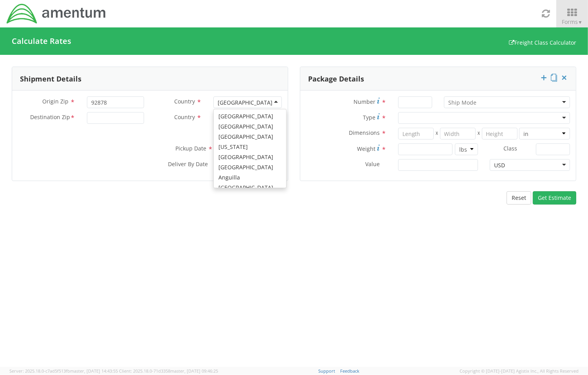
scroll to position [2059, 0]
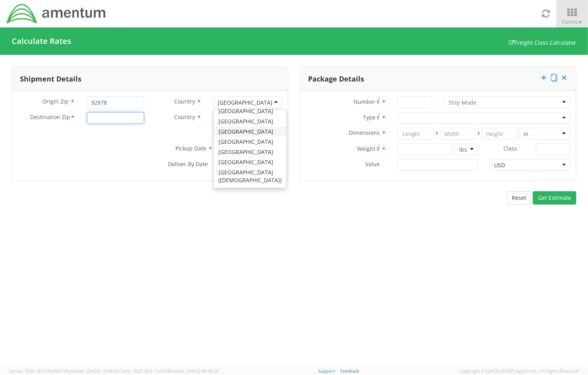
click at [137, 119] on input "Destination Zip *" at bounding box center [115, 118] width 57 height 12
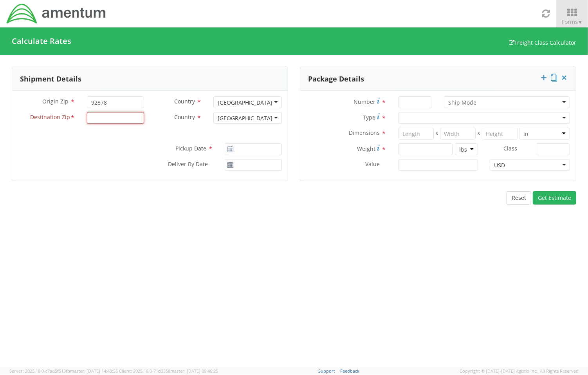
click at [117, 116] on input "Destination Zip *" at bounding box center [115, 118] width 57 height 12
paste input "28533"
type input "28533"
type input "[DATE]"
click at [265, 147] on input "[DATE]" at bounding box center [253, 149] width 57 height 12
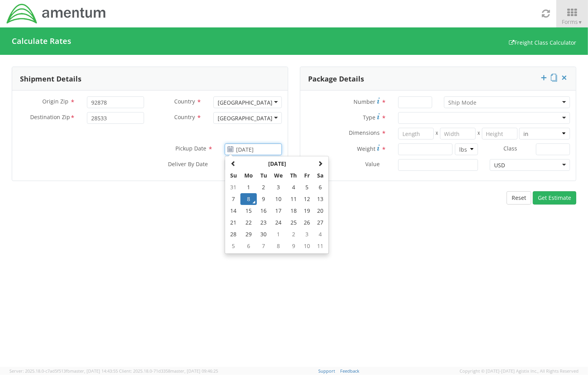
click at [251, 200] on td "8" at bounding box center [248, 199] width 16 height 12
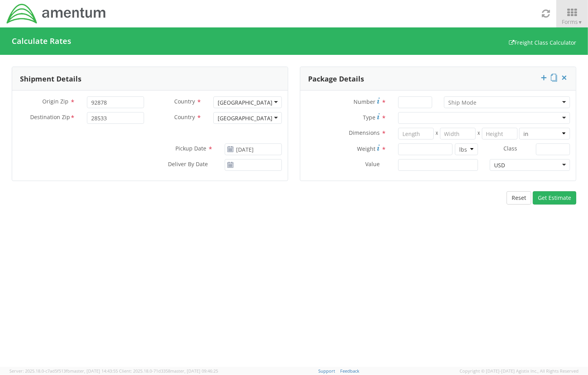
click at [402, 108] on div at bounding box center [415, 102] width 46 height 12
click at [411, 104] on input "Number *" at bounding box center [415, 102] width 34 height 12
type input "1"
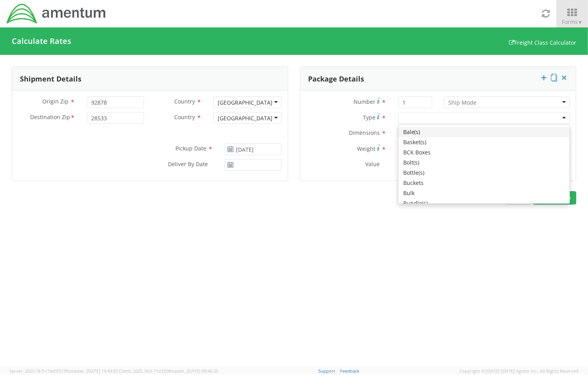
click at [471, 105] on input "select-one" at bounding box center [462, 103] width 29 height 8
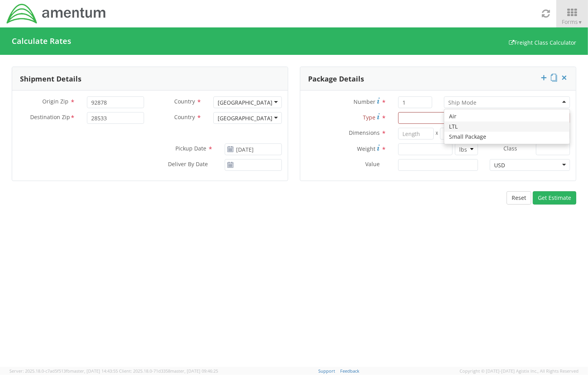
drag, startPoint x: 467, startPoint y: 129, endPoint x: 462, endPoint y: 130, distance: 5.5
click at [410, 120] on div at bounding box center [484, 118] width 172 height 12
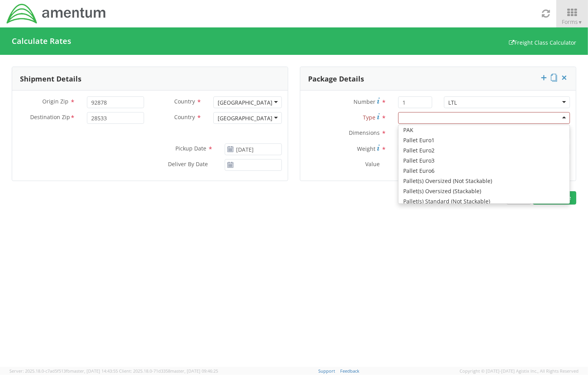
scroll to position [414, 0]
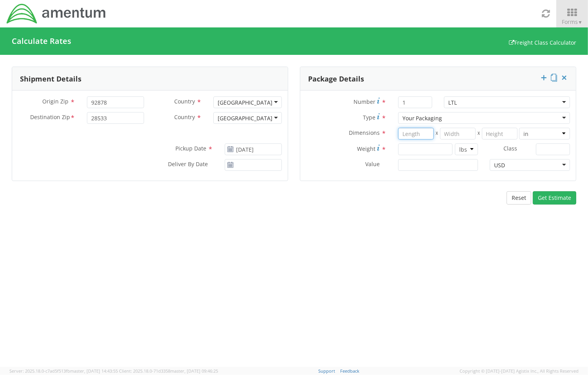
click at [415, 133] on input "number" at bounding box center [416, 134] width 36 height 12
click at [421, 134] on input "number" at bounding box center [416, 134] width 36 height 12
type input "40"
type input "48"
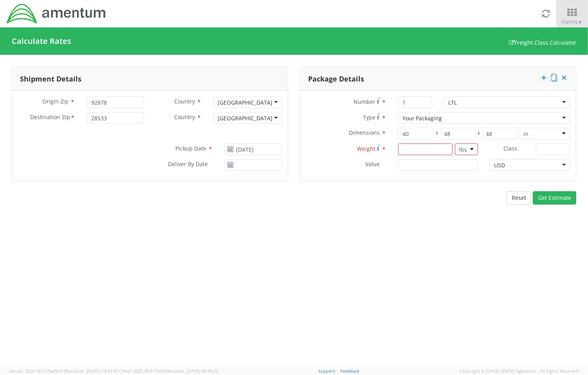
click at [501, 265] on div "Shipment Details Origin Zip * 92878 Country * United States United States Afgha…" at bounding box center [294, 211] width 588 height 312
click at [432, 150] on input "number" at bounding box center [425, 149] width 54 height 12
type input "140"
click at [425, 165] on input "Value *" at bounding box center [438, 165] width 80 height 12
type input "500"
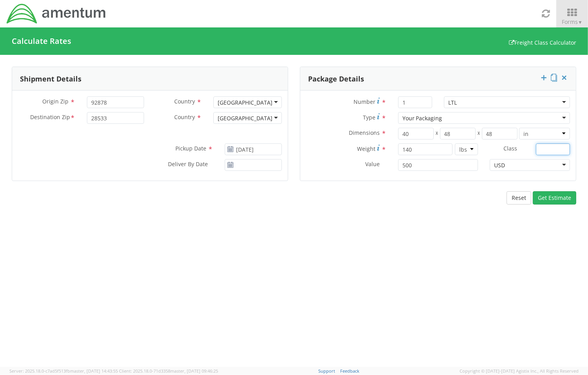
click at [566, 150] on input "Class *" at bounding box center [553, 149] width 34 height 12
click at [533, 191] on button "Get Estimate" at bounding box center [554, 197] width 43 height 13
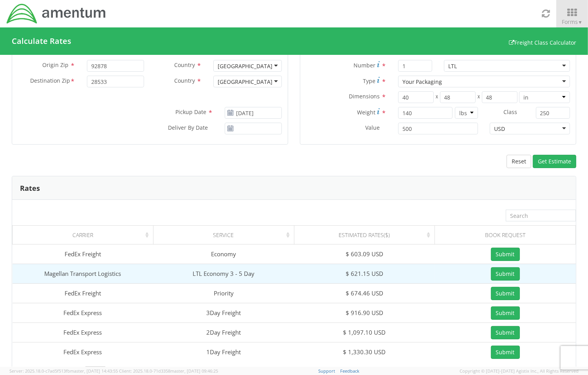
scroll to position [58, 0]
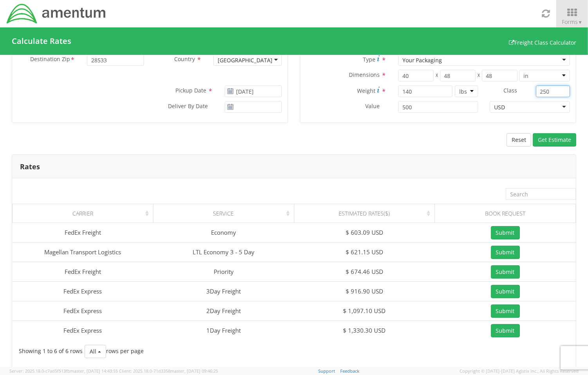
drag, startPoint x: 548, startPoint y: 90, endPoint x: 515, endPoint y: 94, distance: 33.1
click at [515, 94] on div "Class * 250" at bounding box center [530, 91] width 92 height 12
type input "150"
click at [541, 134] on button "Get Estimate" at bounding box center [554, 139] width 43 height 13
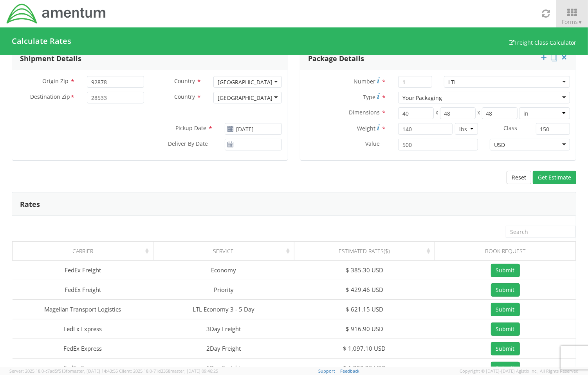
scroll to position [0, 0]
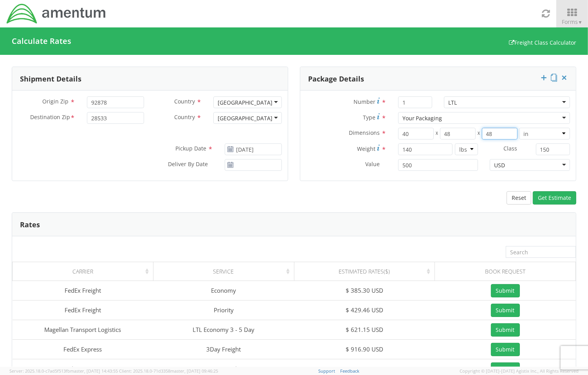
drag, startPoint x: 500, startPoint y: 135, endPoint x: 456, endPoint y: 129, distance: 45.1
click at [456, 129] on div "40 X 48 X 48" at bounding box center [458, 134] width 120 height 12
type input "36"
click at [553, 196] on button "Get Estimate" at bounding box center [554, 197] width 43 height 13
